Goal: Information Seeking & Learning: Learn about a topic

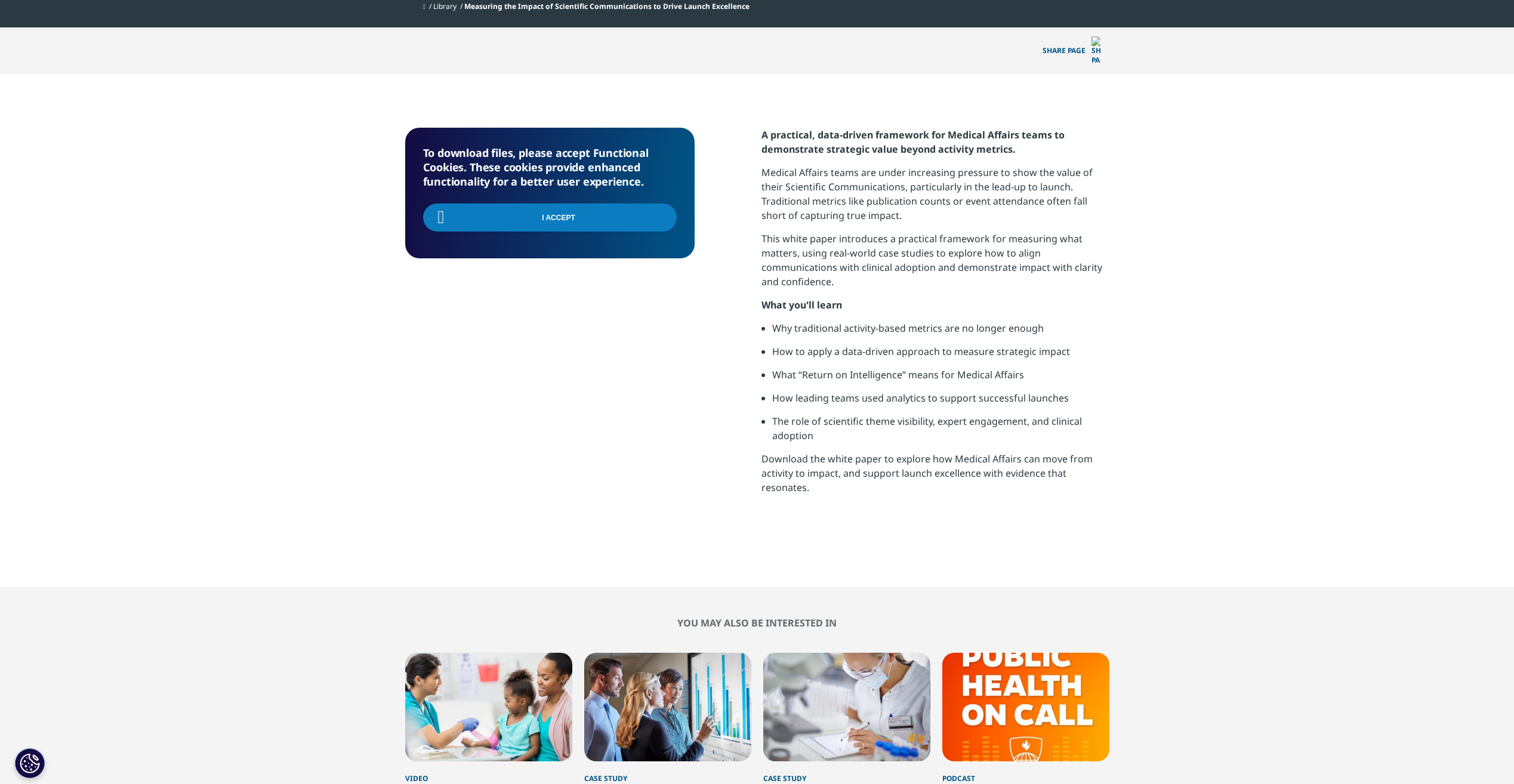
scroll to position [406, 704]
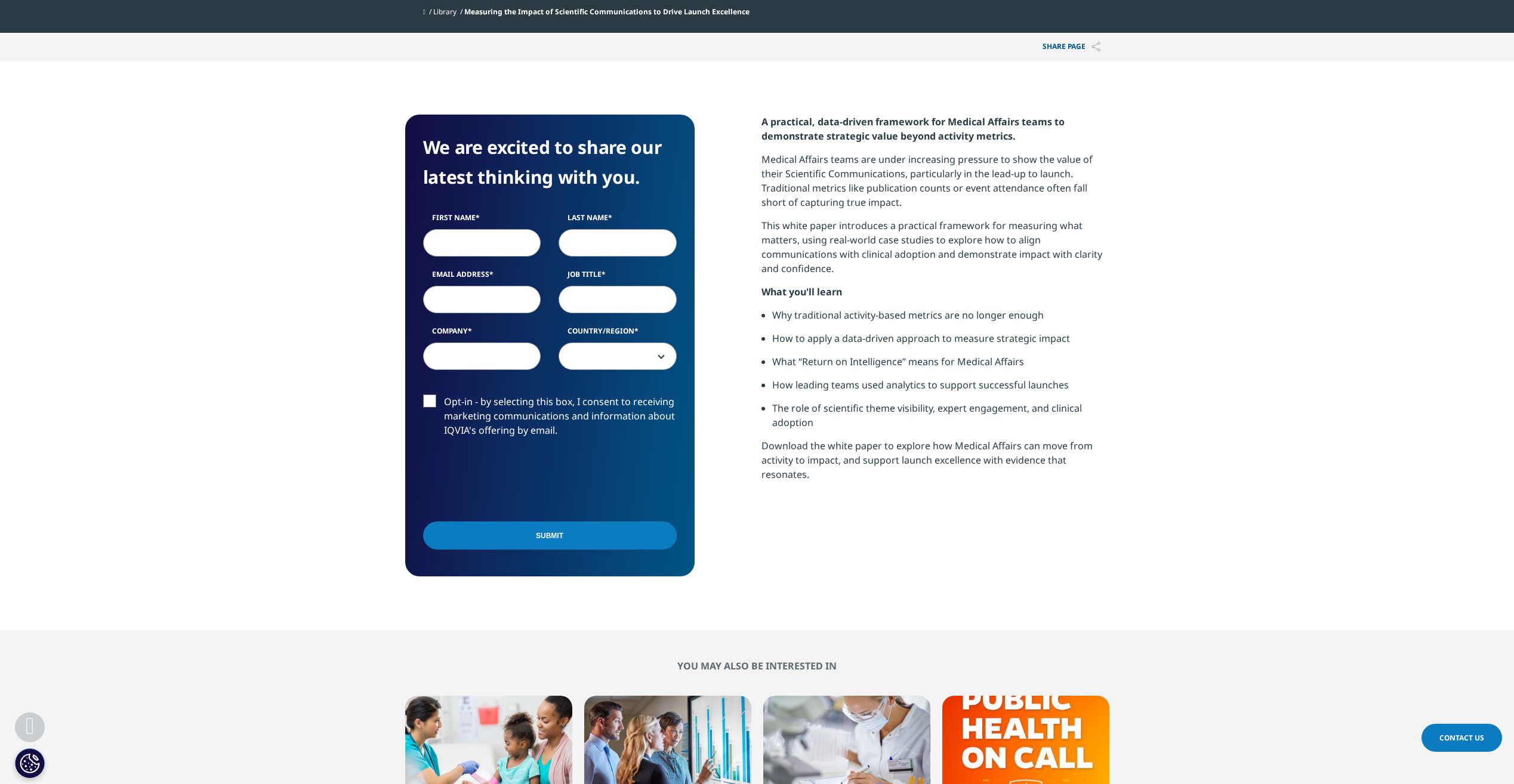
scroll to position [656, 0]
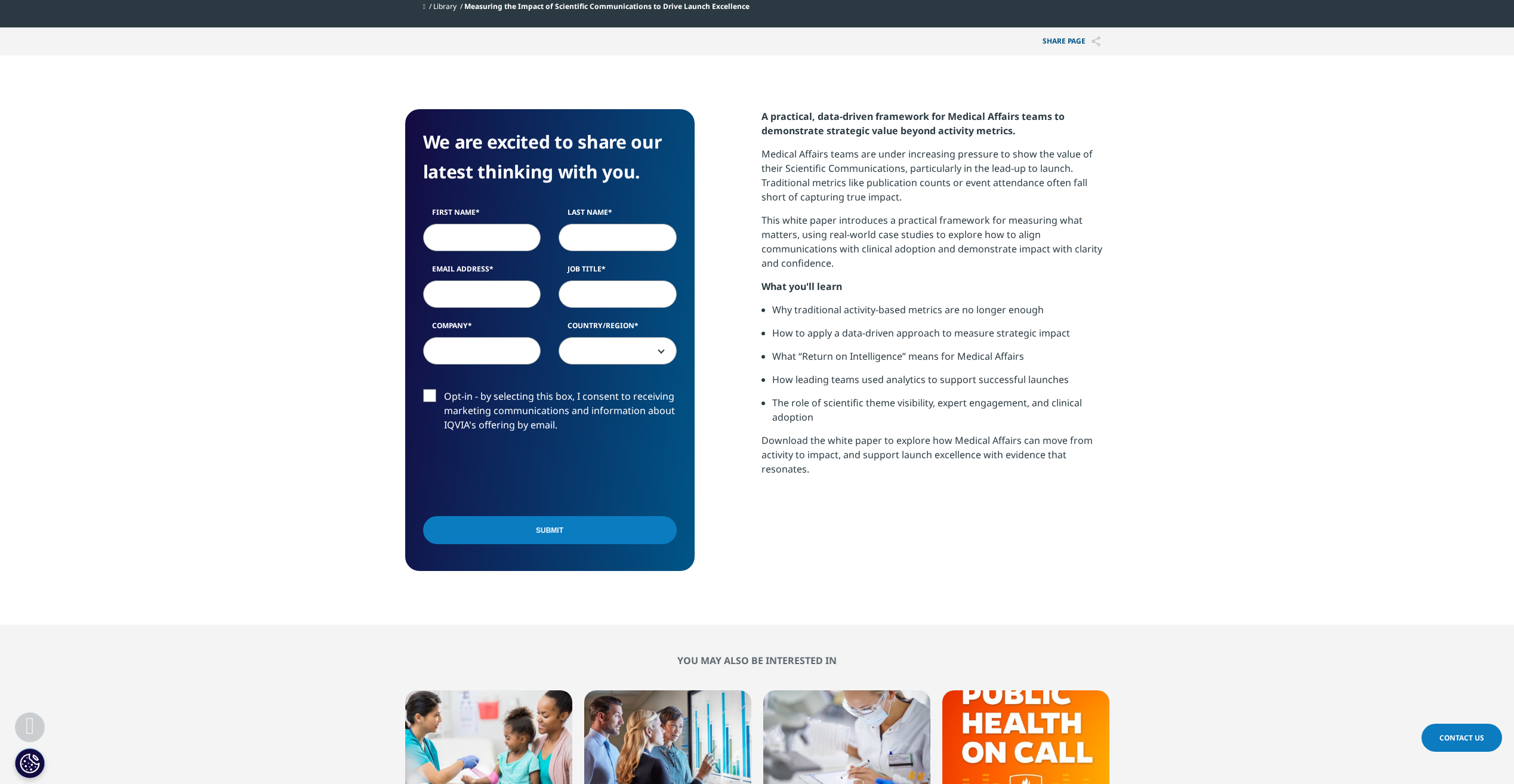
click at [919, 313] on li "Why traditional activity-based metrics are no longer enough" at bounding box center [941, 314] width 337 height 23
drag, startPoint x: 919, startPoint y: 313, endPoint x: 916, endPoint y: 342, distance: 29.2
click at [916, 342] on li "How to apply a data-driven approach to measure strategic impact" at bounding box center [941, 338] width 337 height 23
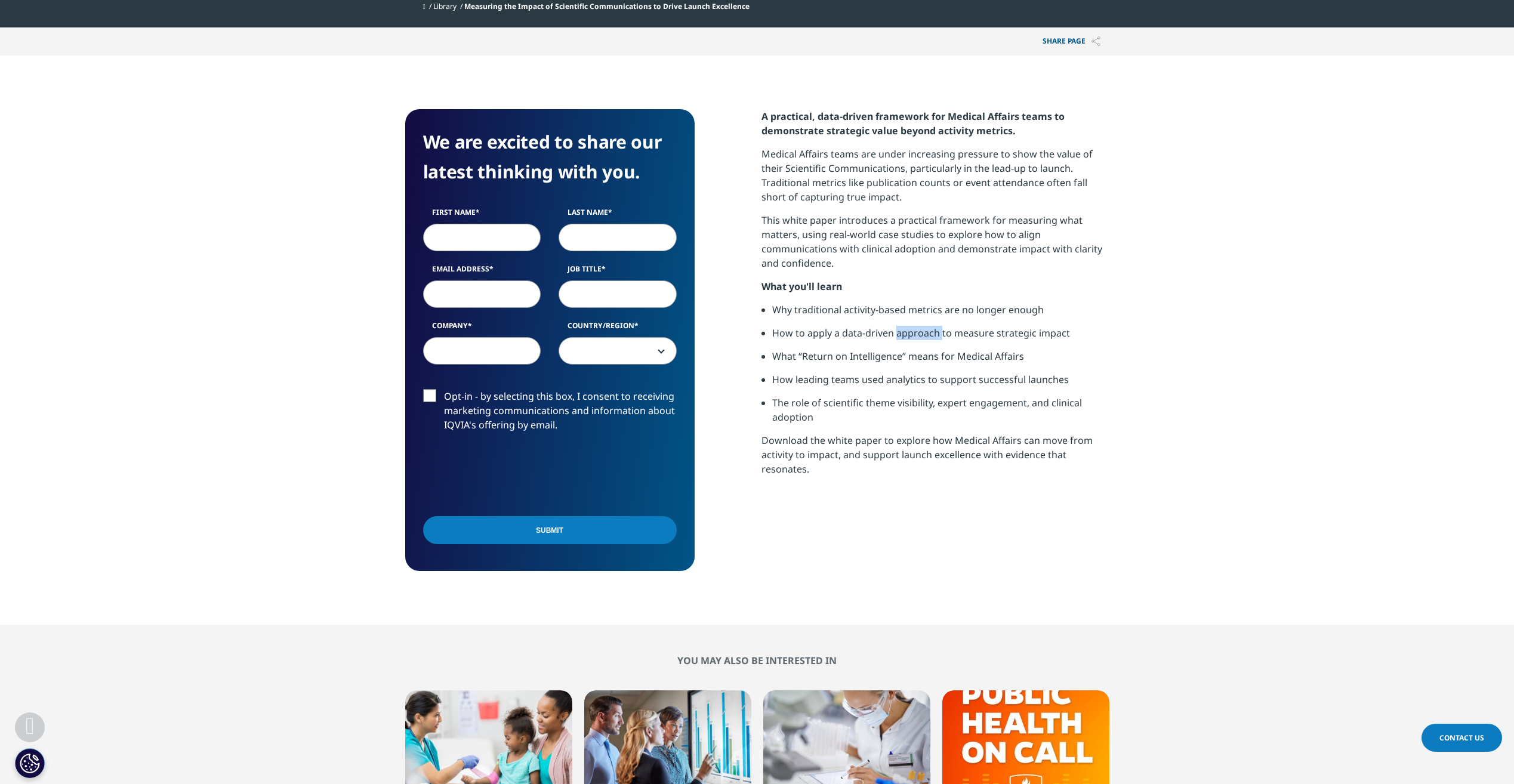
click at [916, 342] on li "How to apply a data-driven approach to measure strategic impact" at bounding box center [941, 338] width 337 height 23
